Goal: Task Accomplishment & Management: Use online tool/utility

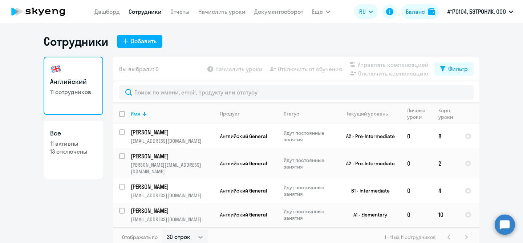
select select "30"
click at [206, 10] on link "Начислить уроки" at bounding box center [221, 11] width 47 height 7
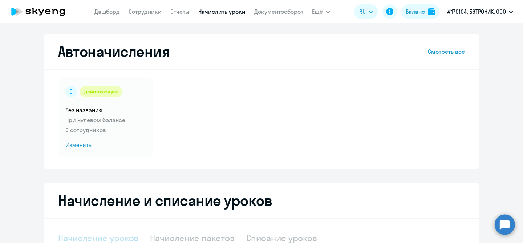
select select "10"
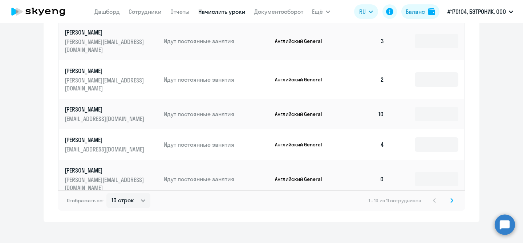
scroll to position [470, 0]
click at [432, 171] on input at bounding box center [437, 178] width 44 height 15
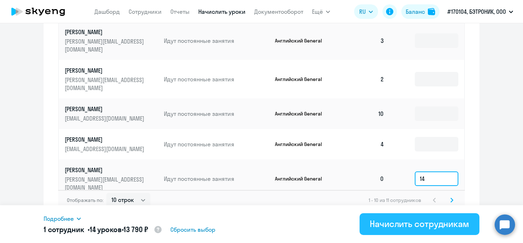
type input "14"
click at [406, 223] on div "Начислить сотрудникам" at bounding box center [419, 224] width 99 height 12
